Goal: Task Accomplishment & Management: Complete application form

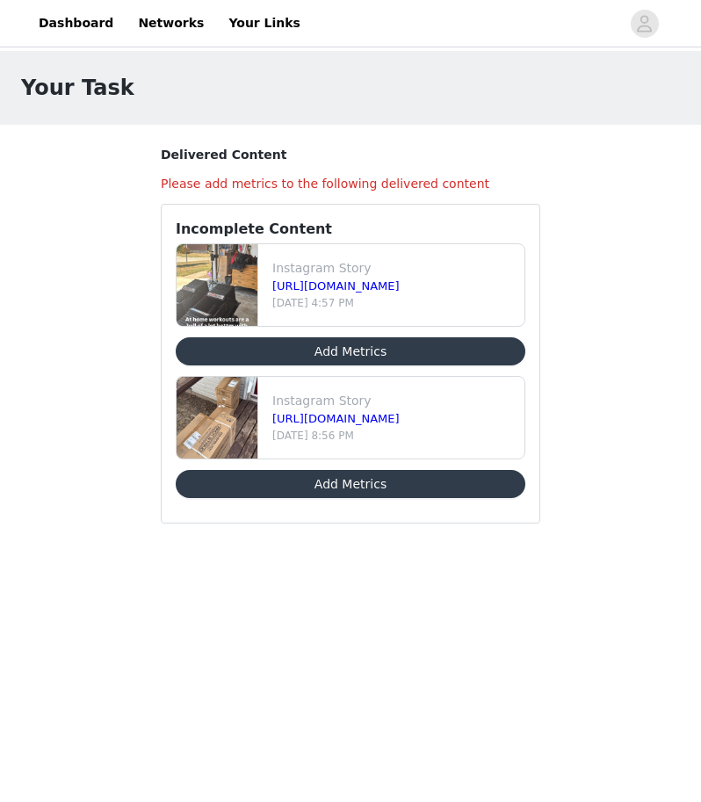
click at [419, 363] on button "Add Metrics" at bounding box center [351, 351] width 350 height 28
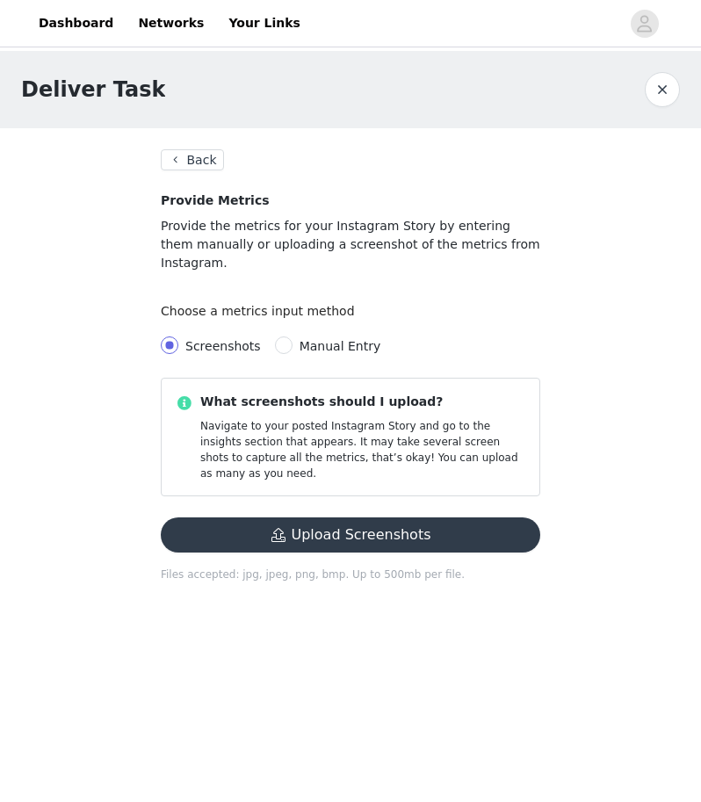
click at [375, 517] on button "Upload Screenshots" at bounding box center [351, 534] width 380 height 35
click at [191, 154] on button "Back" at bounding box center [192, 159] width 63 height 21
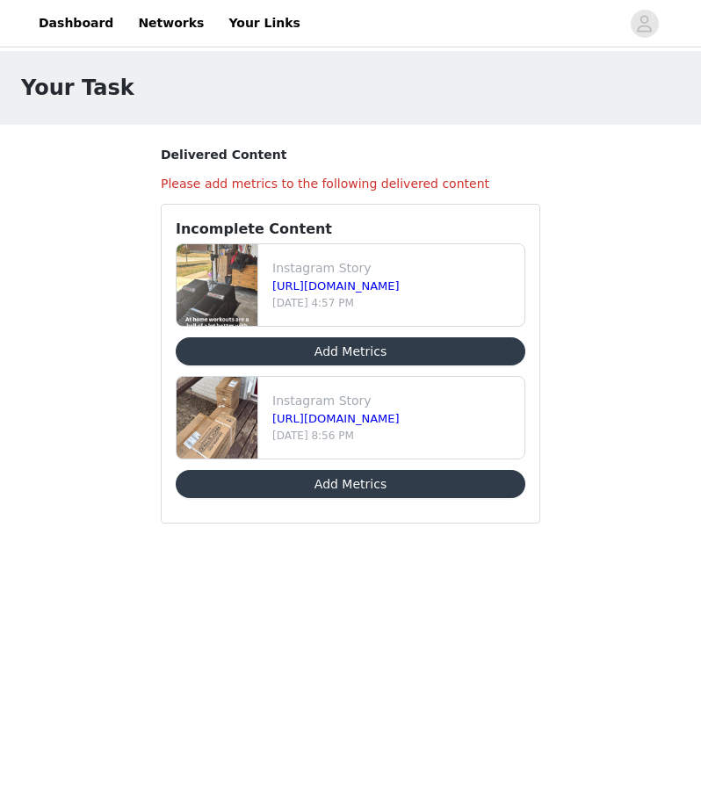
click at [320, 492] on button "Add Metrics" at bounding box center [351, 484] width 350 height 28
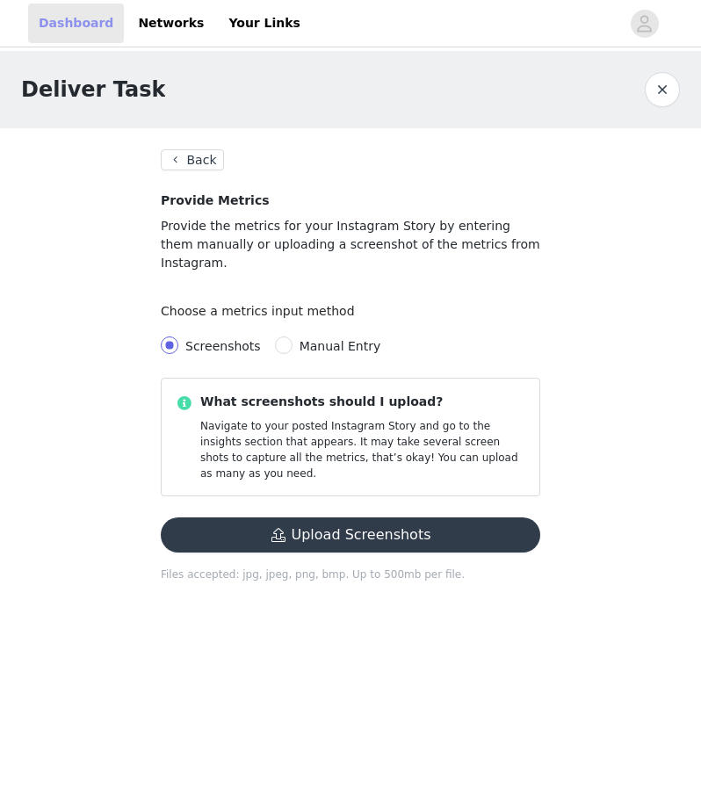
click at [86, 25] on link "Dashboard" at bounding box center [76, 24] width 96 height 40
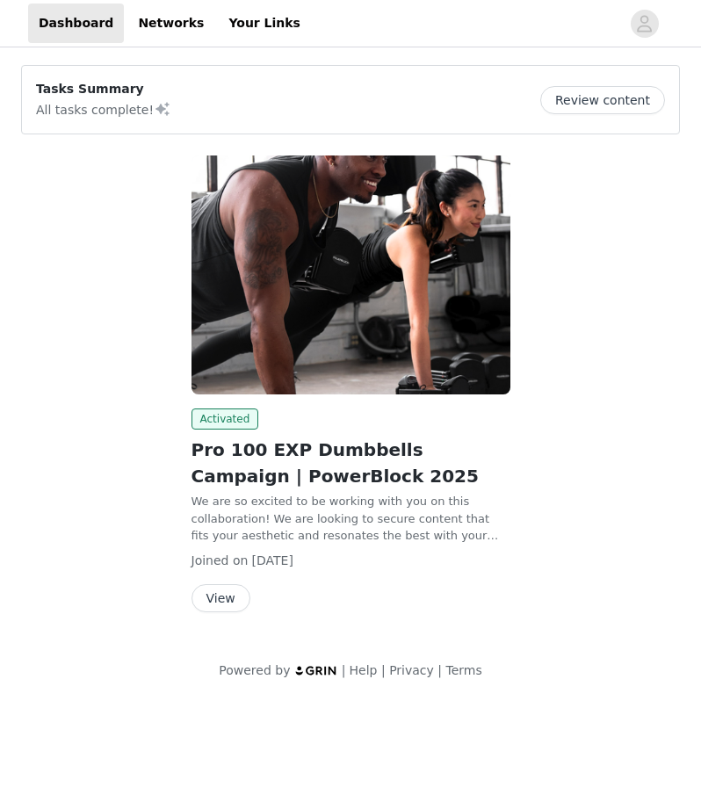
click at [605, 101] on button "Review content" at bounding box center [602, 100] width 125 height 28
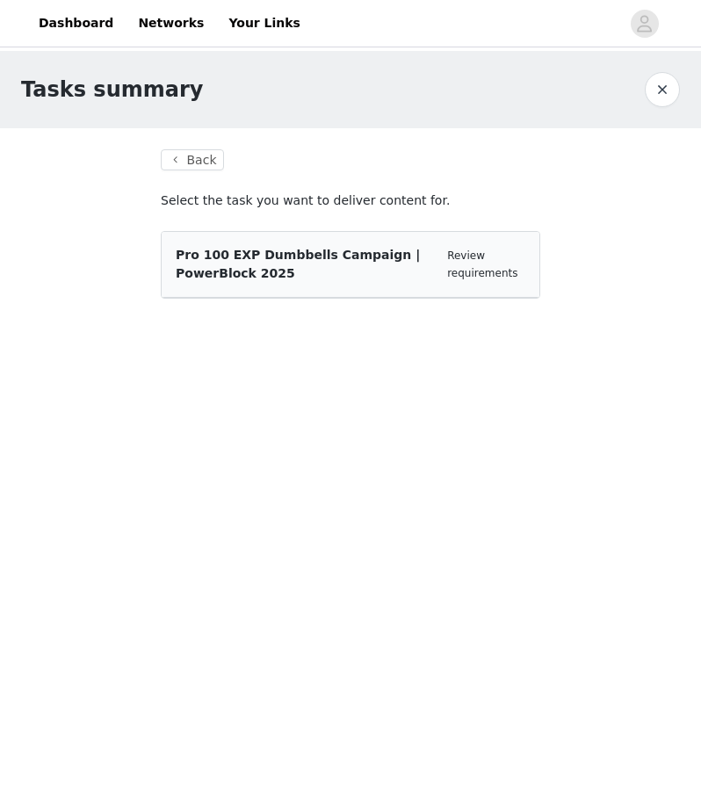
click at [271, 272] on span "Pro 100 EXP Dumbbells Campaign | PowerBlock 2025" at bounding box center [298, 264] width 244 height 33
click at [326, 243] on div "Pro 100 EXP Dumbbells Campaign | PowerBlock 2025 Review requirements" at bounding box center [351, 265] width 378 height 66
click at [464, 271] on link "Review requirements" at bounding box center [482, 265] width 70 height 30
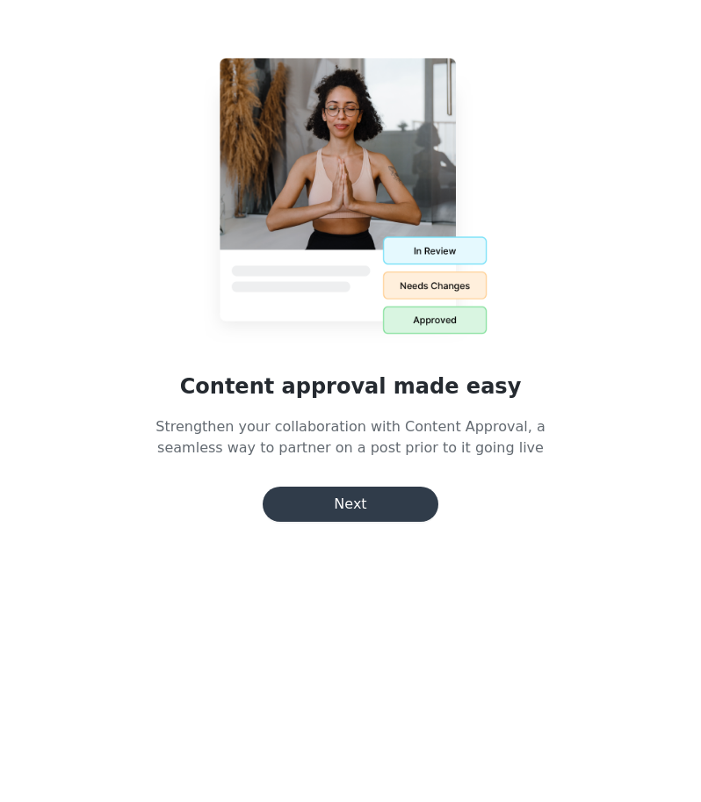
click at [409, 501] on button "Next" at bounding box center [351, 504] width 176 height 35
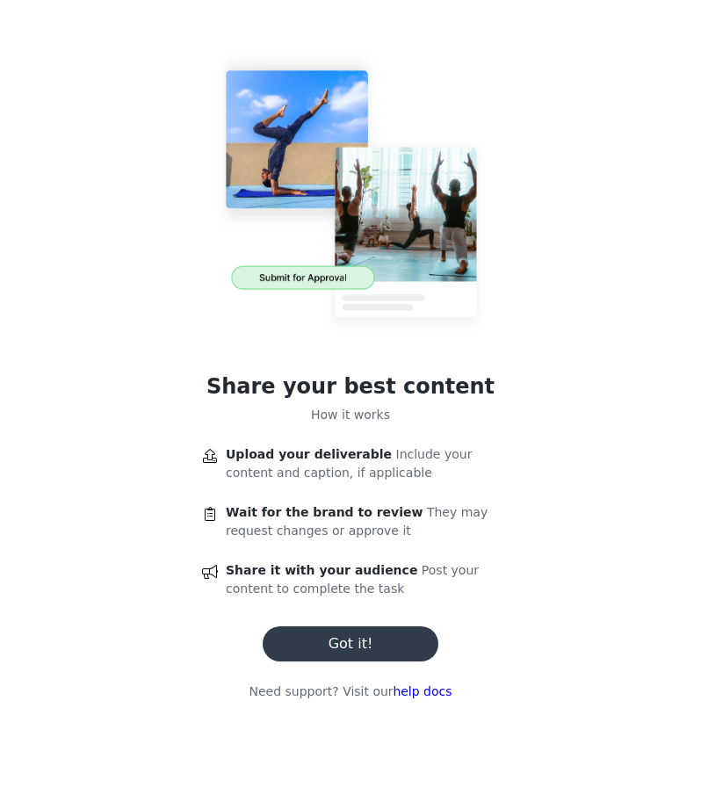
click at [399, 643] on button "Got it!" at bounding box center [351, 643] width 176 height 35
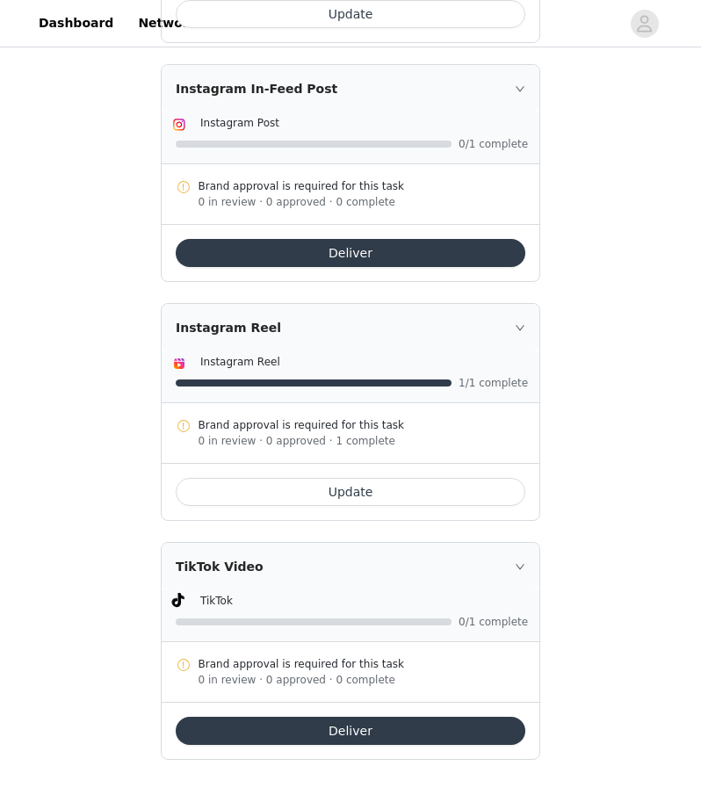
scroll to position [832, 0]
click at [481, 257] on button "Deliver" at bounding box center [351, 253] width 350 height 28
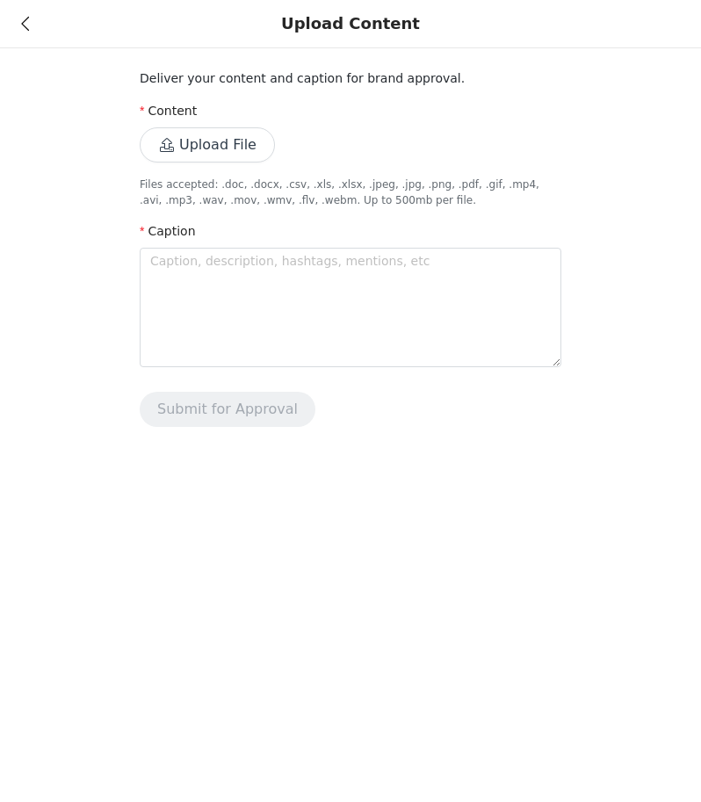
click at [26, 25] on icon at bounding box center [25, 24] width 8 height 12
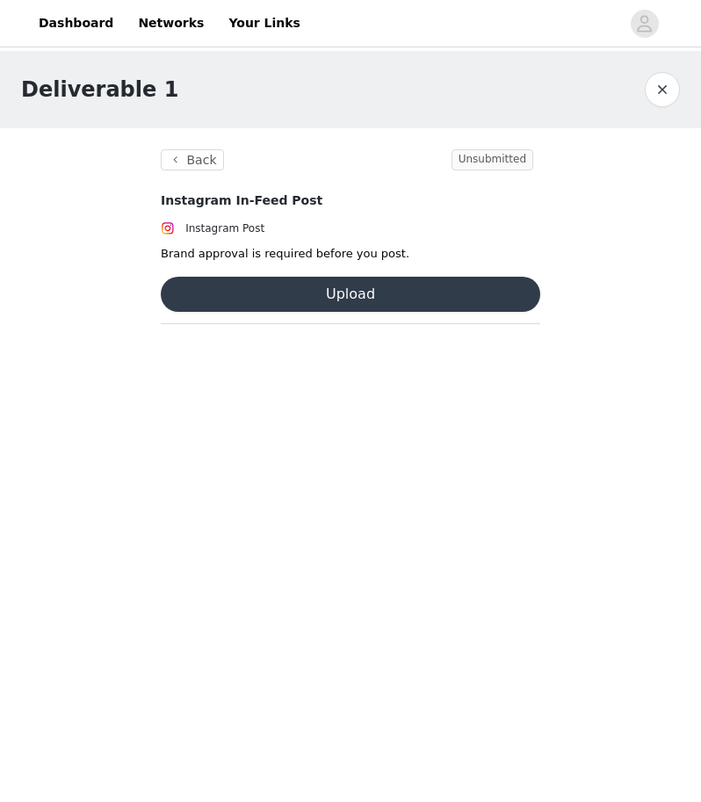
click at [663, 94] on button "button" at bounding box center [662, 89] width 35 height 35
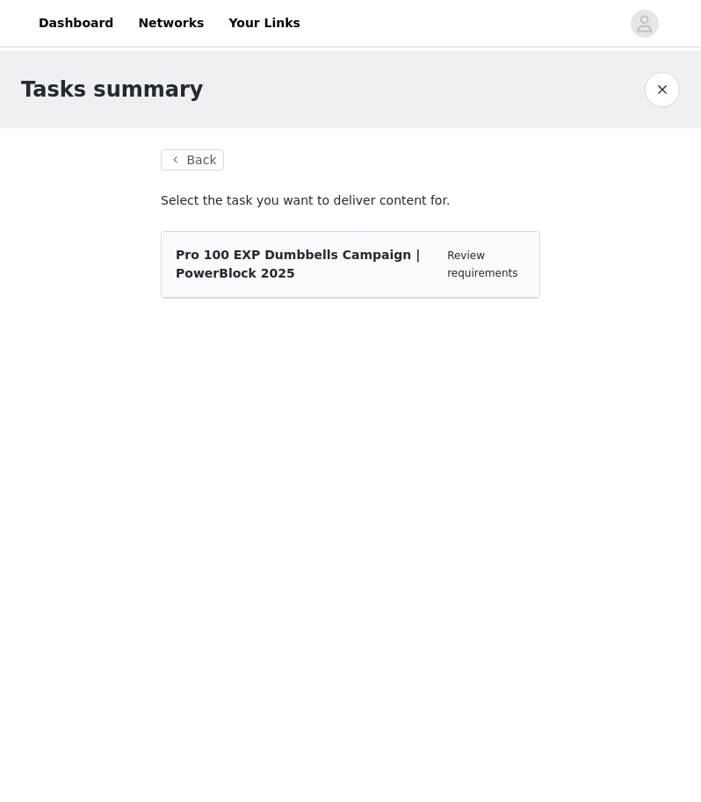
click at [659, 96] on button "button" at bounding box center [662, 89] width 35 height 35
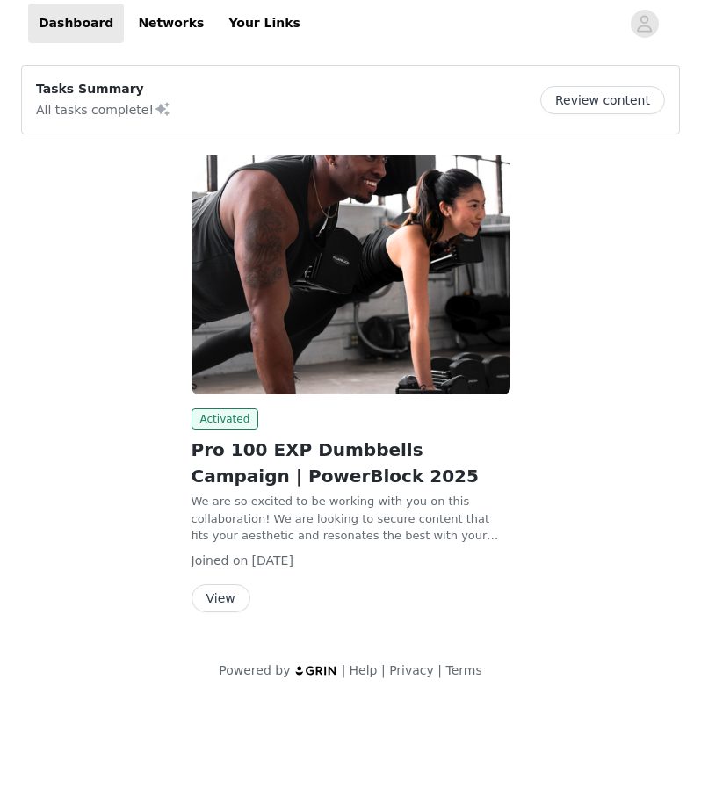
click at [618, 98] on button "Review content" at bounding box center [602, 100] width 125 height 28
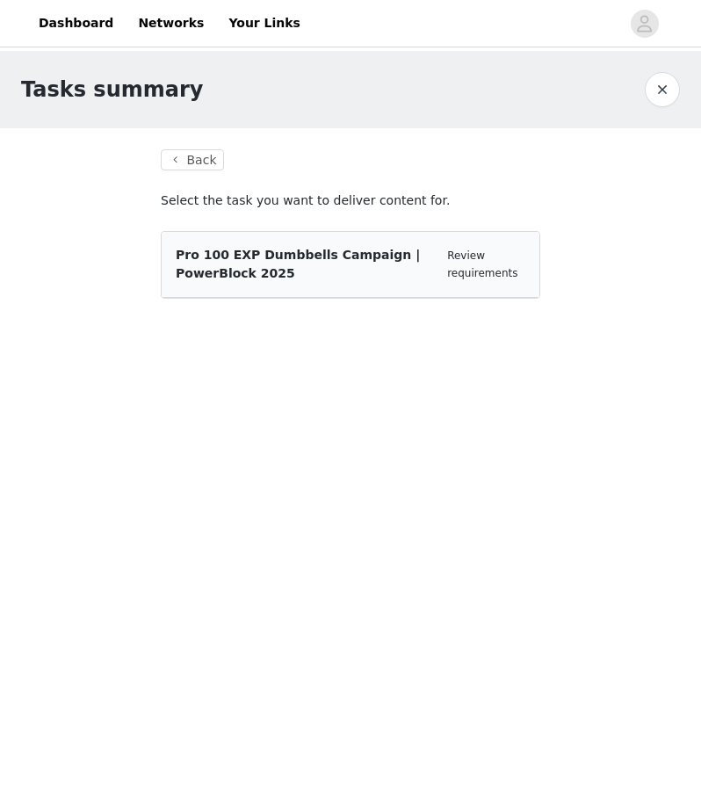
click at [487, 265] on div "Review requirements" at bounding box center [486, 264] width 78 height 34
click at [486, 268] on link "Review requirements" at bounding box center [482, 265] width 70 height 30
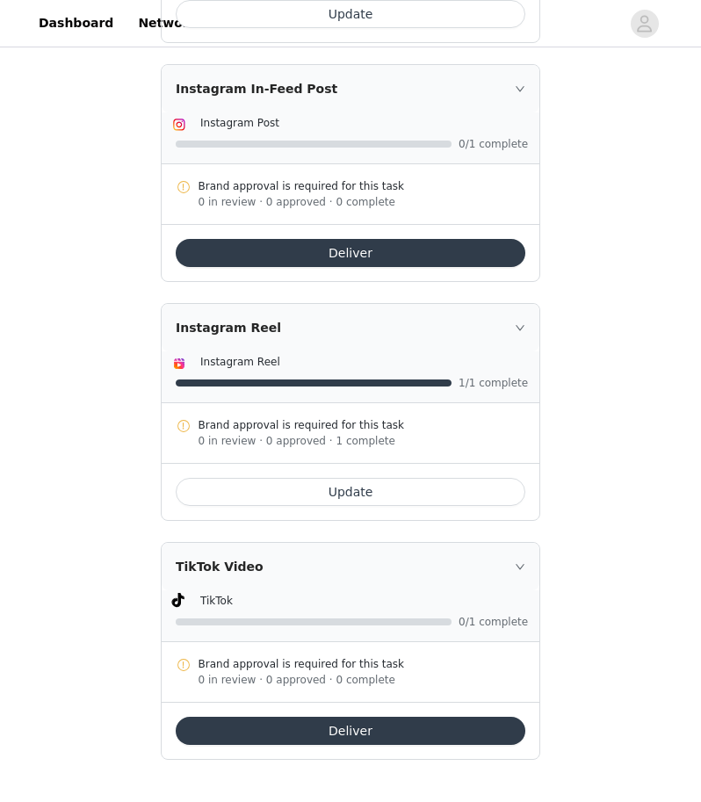
scroll to position [832, 0]
click at [505, 492] on button "Update" at bounding box center [351, 492] width 350 height 28
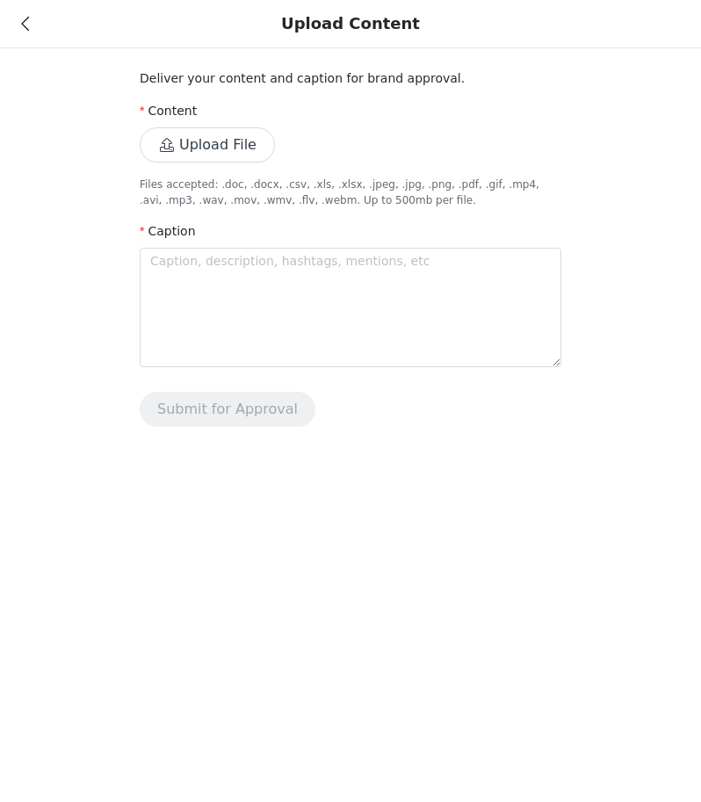
click at [237, 146] on button "Upload File" at bounding box center [207, 144] width 135 height 35
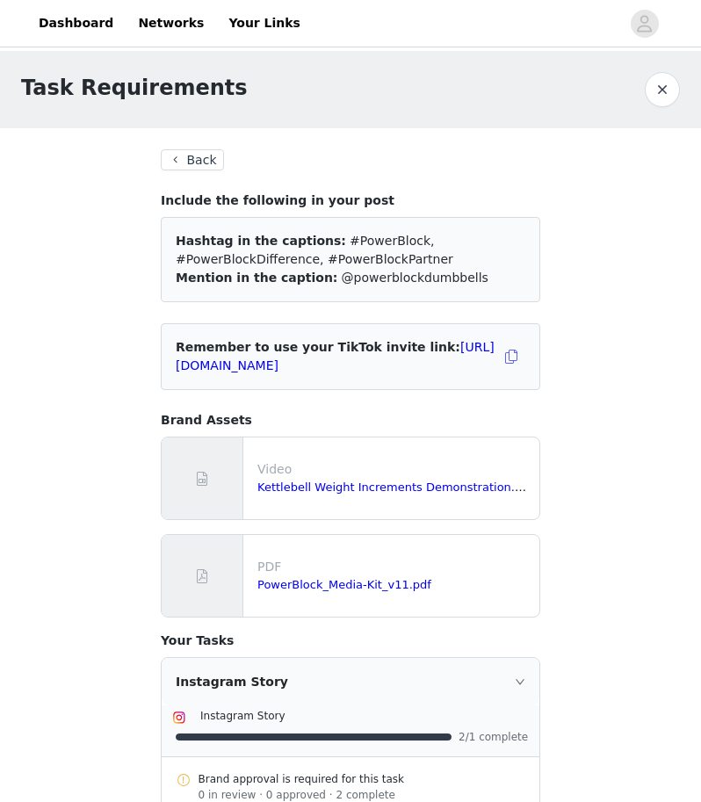
click at [669, 90] on button "button" at bounding box center [662, 89] width 35 height 35
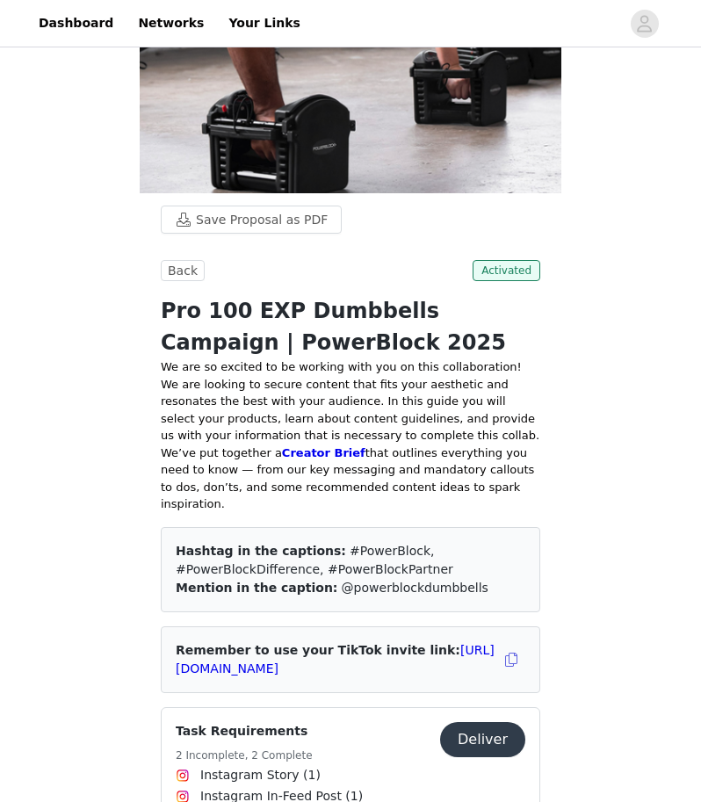
scroll to position [573, 0]
